Goal: Navigation & Orientation: Find specific page/section

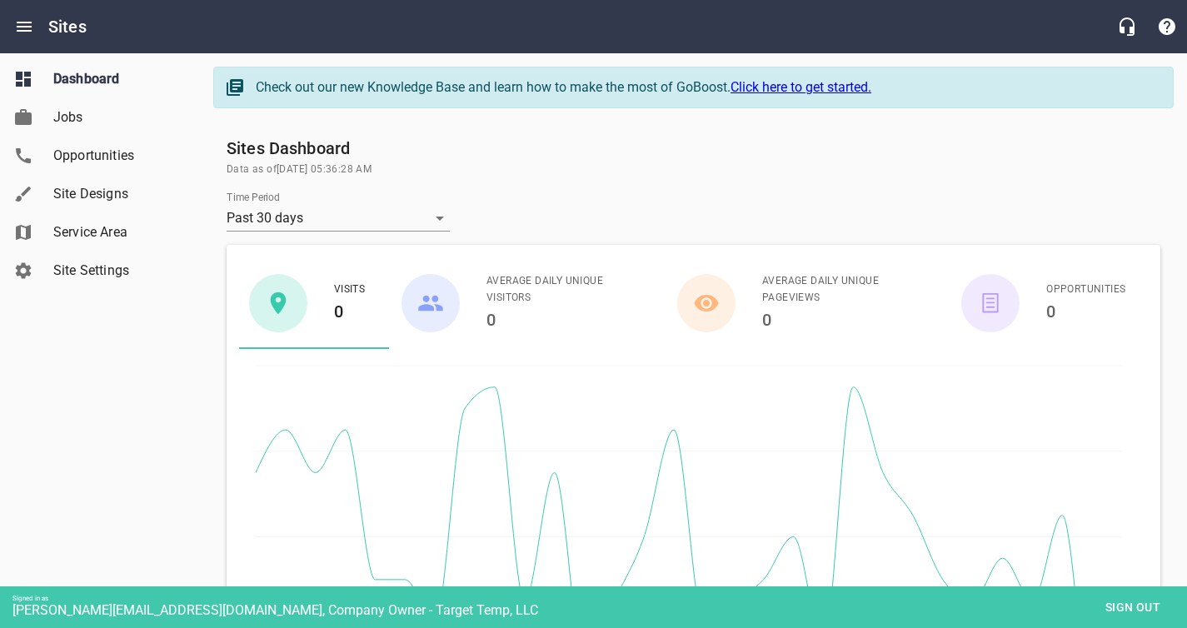
click at [105, 188] on span "Site Designs" at bounding box center [116, 194] width 127 height 20
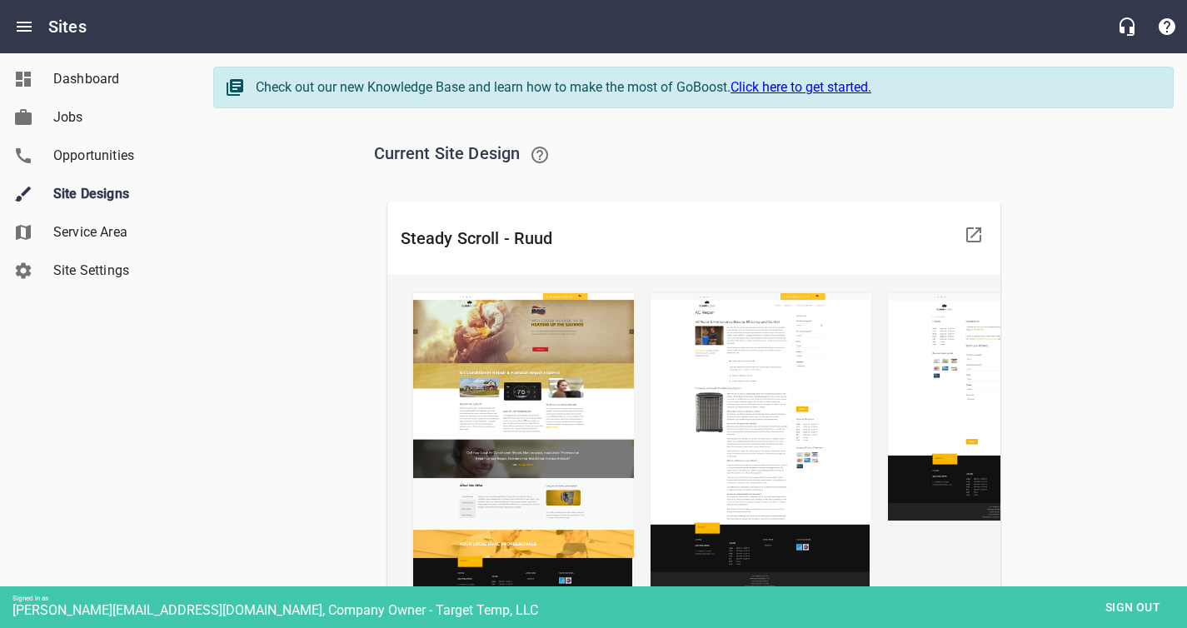
click at [1154, 609] on span "Sign out" at bounding box center [1133, 607] width 70 height 21
